Goal: Task Accomplishment & Management: Use online tool/utility

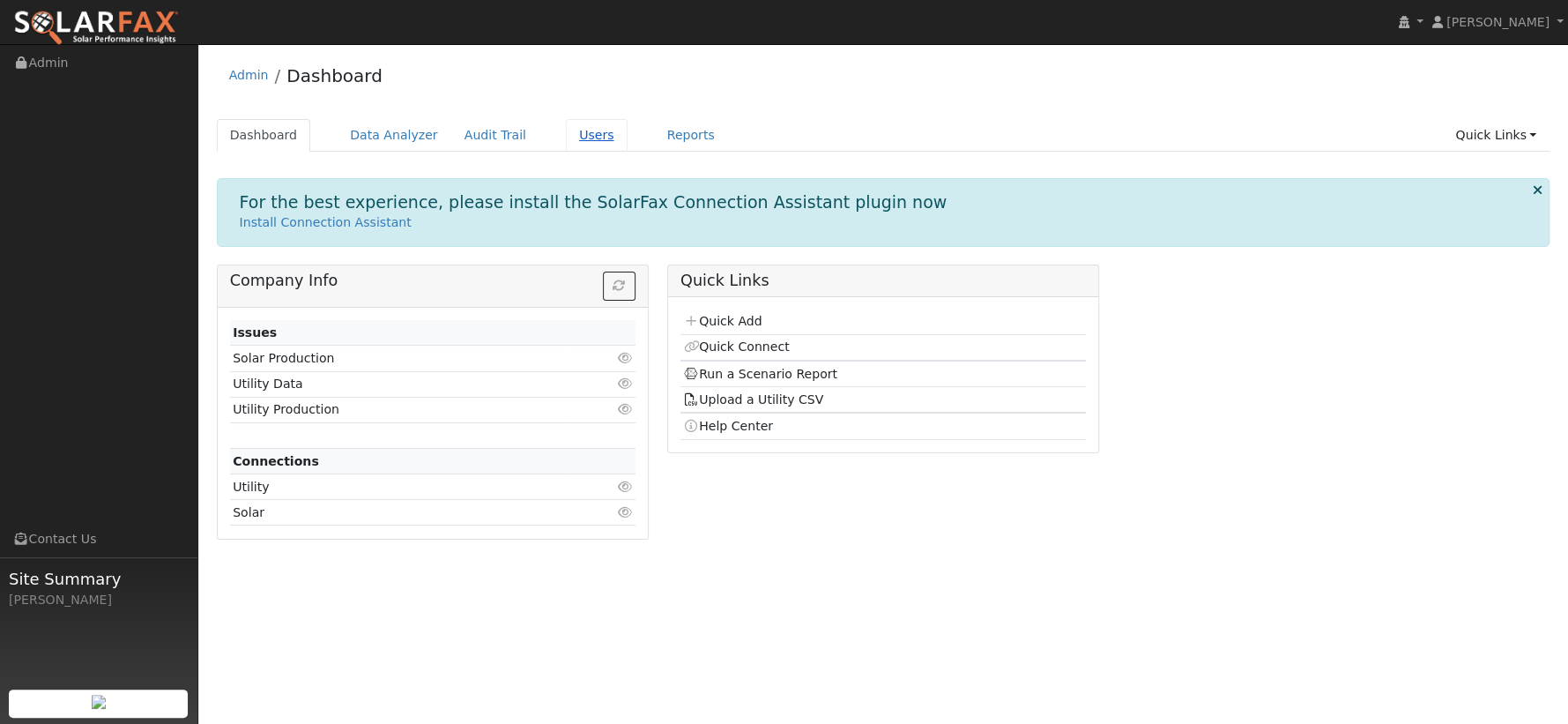
click at [579, 134] on link "Users" at bounding box center [596, 135] width 61 height 32
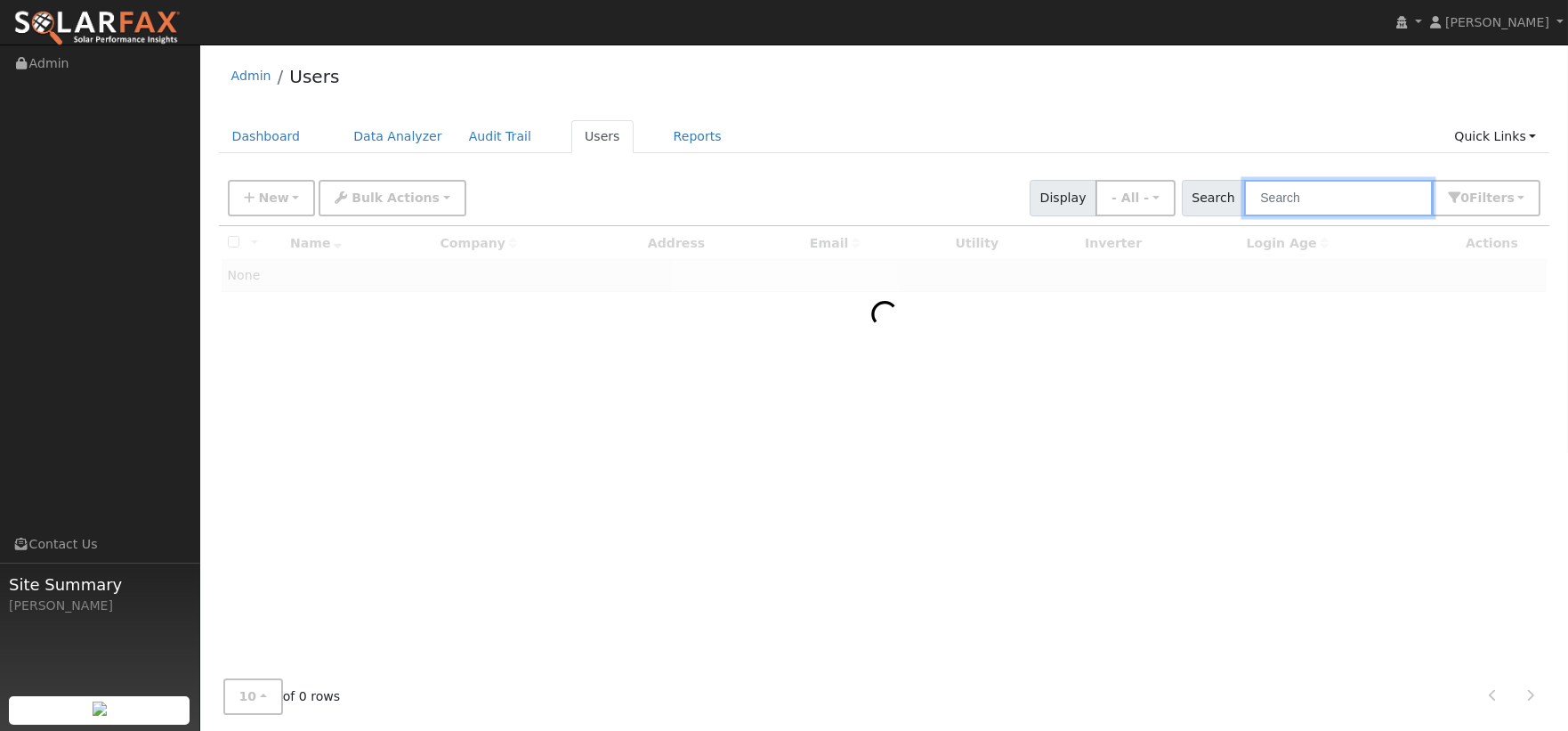
click at [1347, 199] on input "text" at bounding box center [1338, 197] width 188 height 36
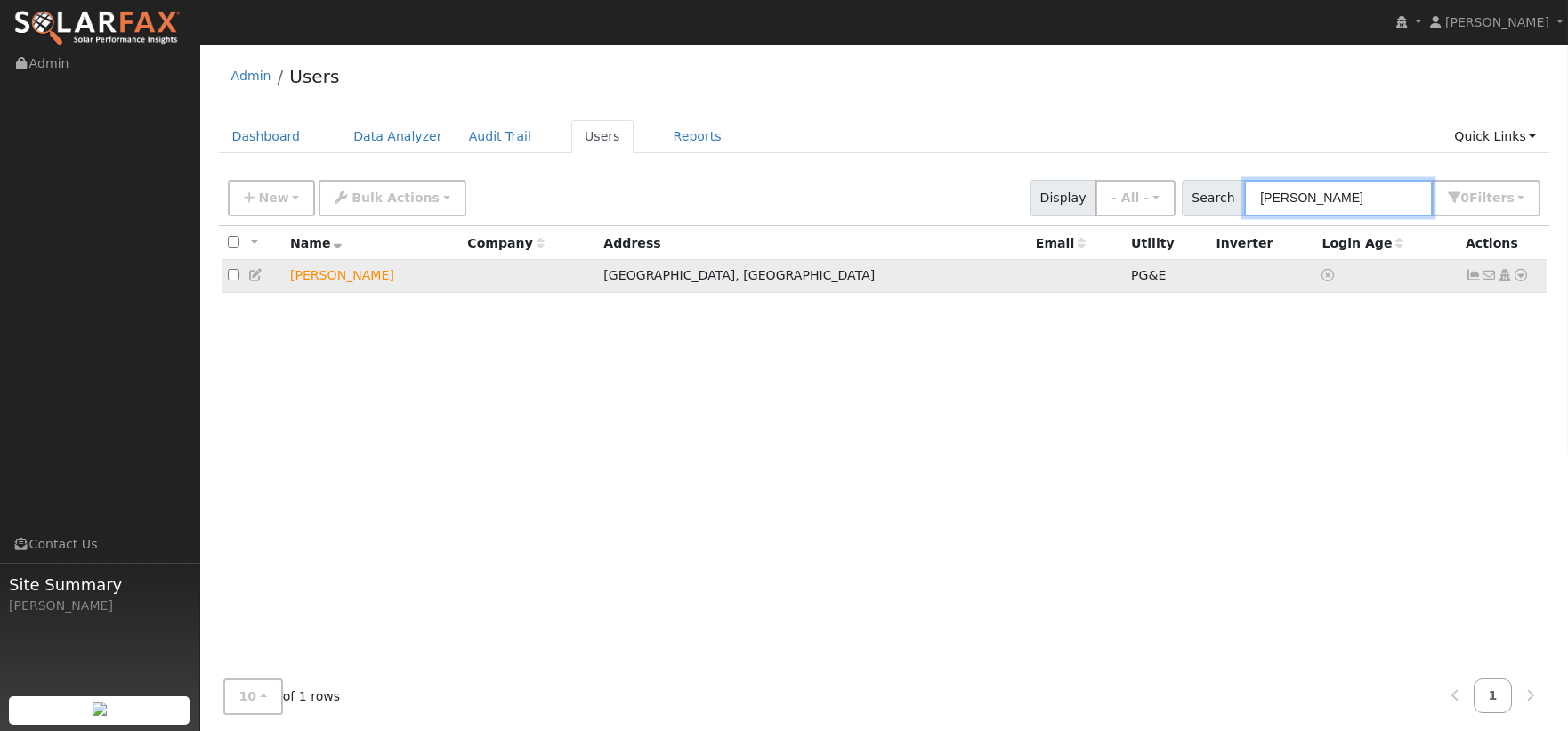
type input "[PERSON_NAME]"
click at [345, 280] on td "[PERSON_NAME]" at bounding box center [373, 276] width 177 height 33
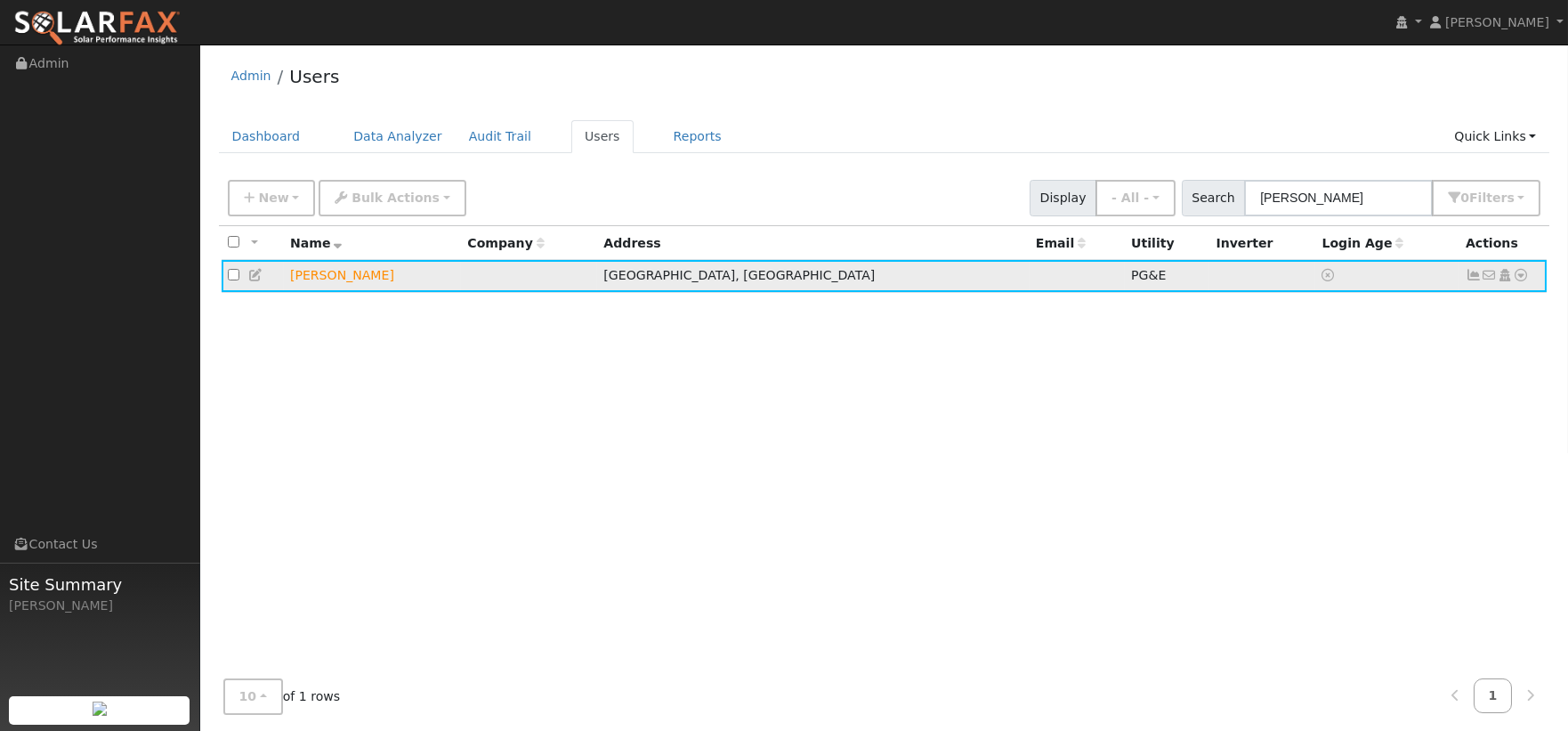
click at [1524, 281] on icon at bounding box center [1522, 275] width 16 height 13
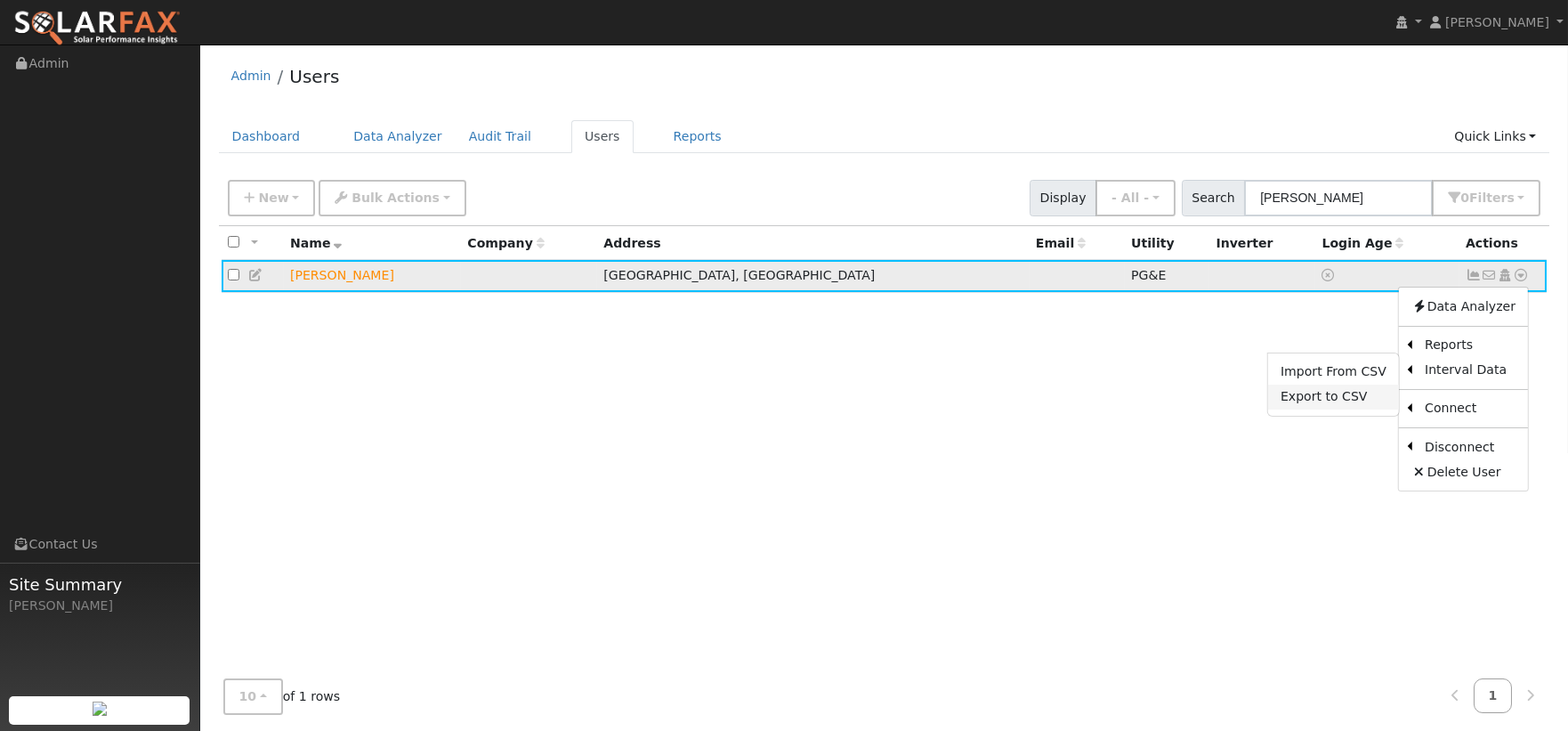
click at [1347, 405] on link "Export to CSV" at bounding box center [1333, 396] width 131 height 25
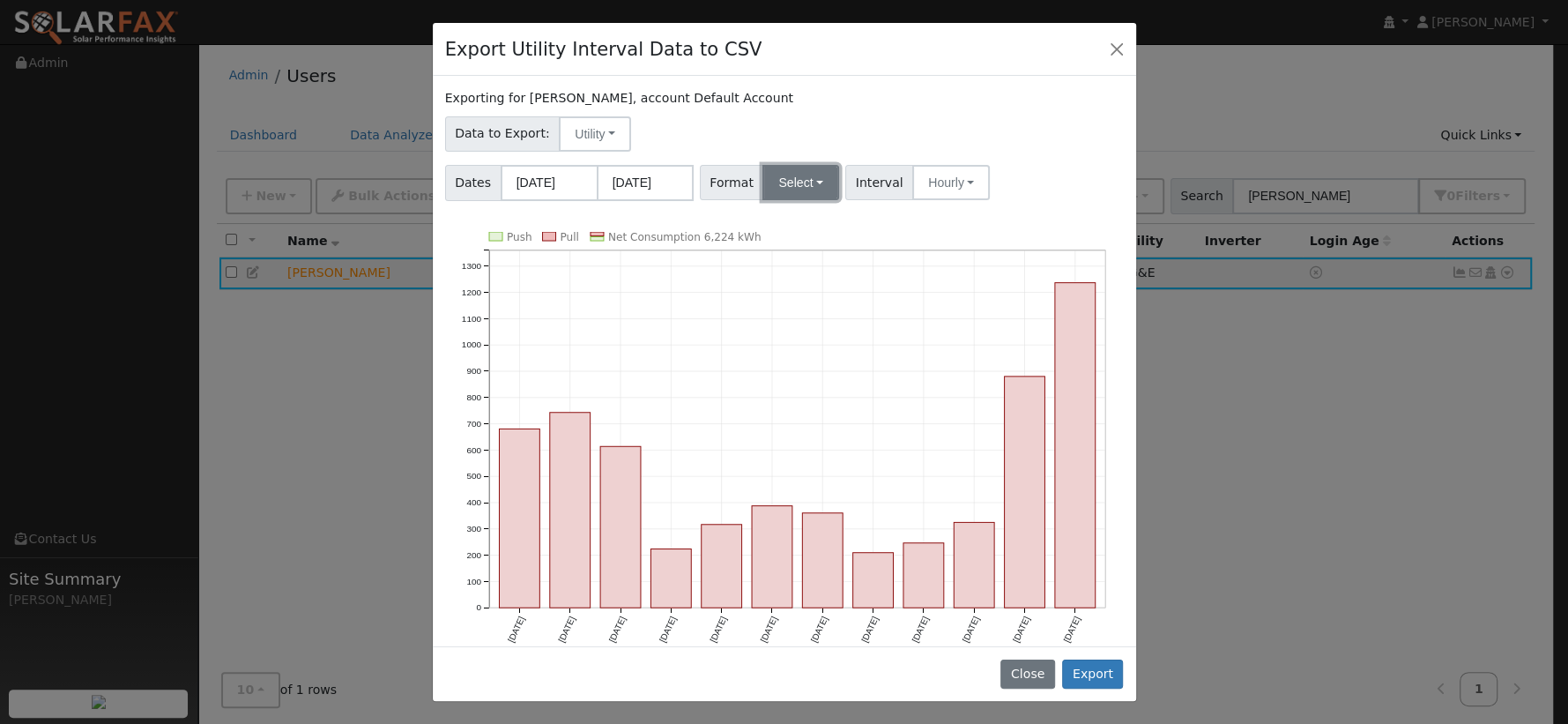
click at [815, 187] on button "Select" at bounding box center [800, 182] width 77 height 35
click at [810, 243] on link "PG&E" at bounding box center [822, 245] width 126 height 24
click at [1091, 677] on button "Export" at bounding box center [1092, 674] width 60 height 30
